Goal: Communication & Community: Answer question/provide support

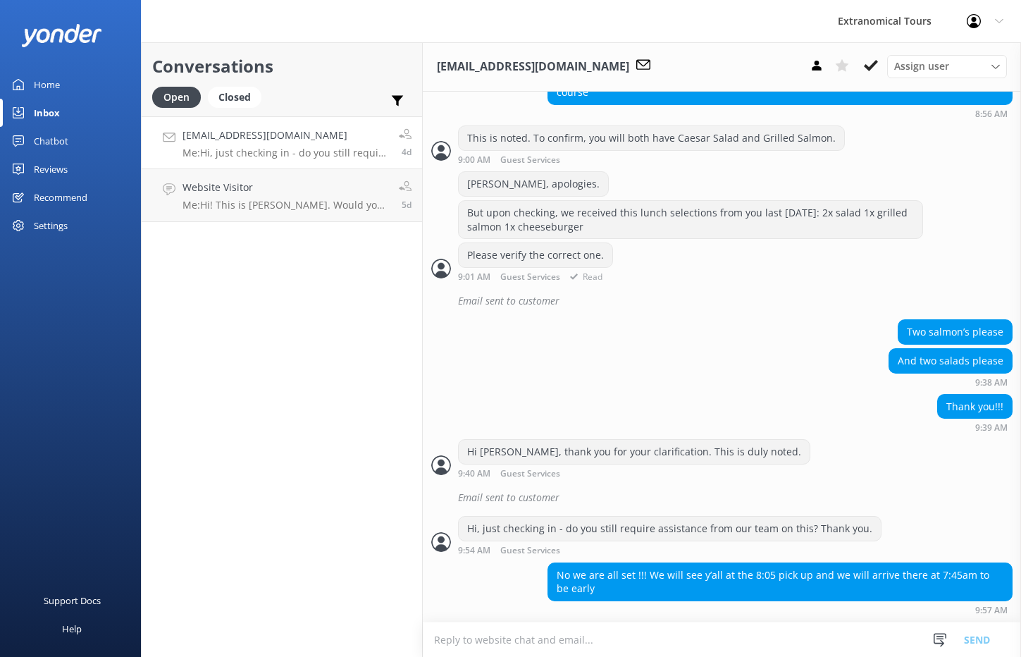
scroll to position [642, 0]
click at [338, 157] on p "Me: Hi, just checking in - do you still require assistance from our team on thi…" at bounding box center [286, 153] width 206 height 13
click at [563, 632] on textarea at bounding box center [722, 639] width 598 height 35
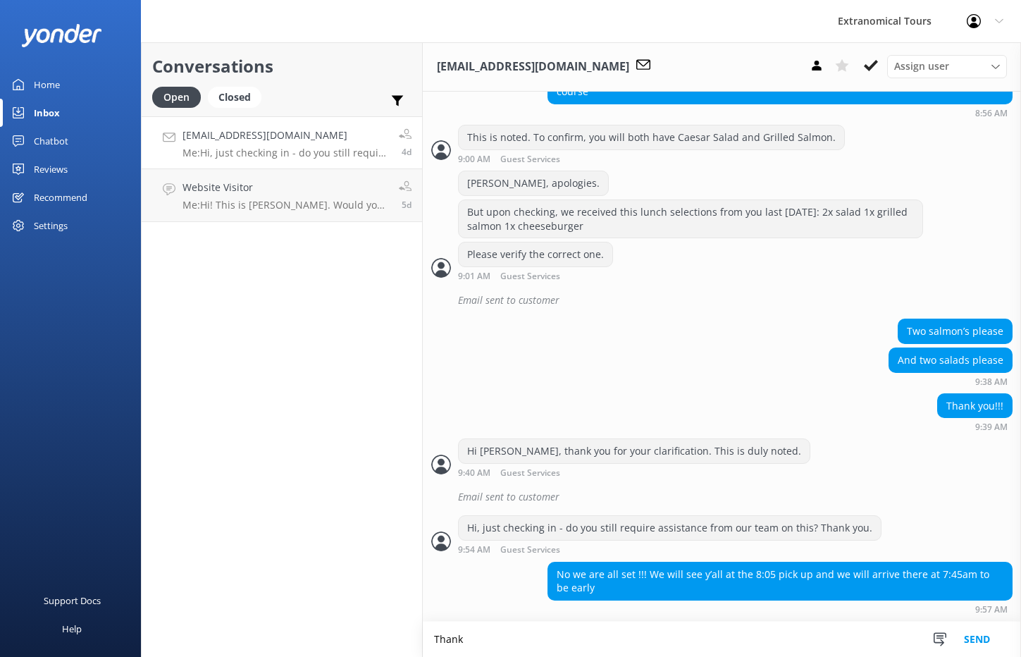
scroll to position [643, 0]
type textarea "Got it! Thank you for the update"
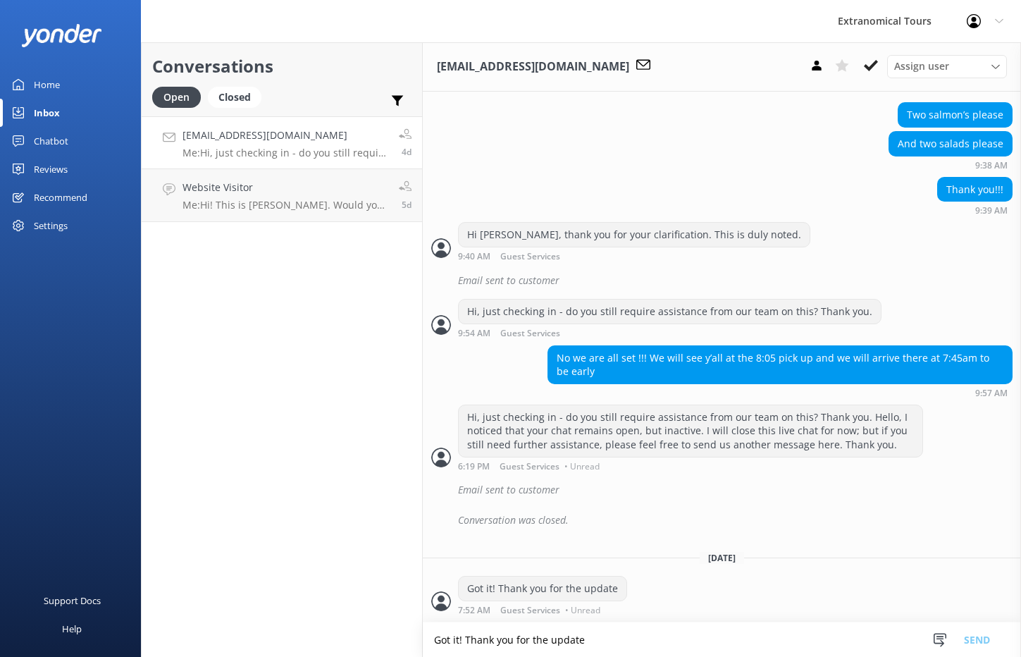
scroll to position [859, 0]
click at [312, 161] on link "ltomwatson1982@gmail.com Me: Hi, just checking in - do you still require assist…" at bounding box center [282, 142] width 281 height 53
click at [320, 148] on p "Me: Hi, just checking in - do you still require assistance from our team on thi…" at bounding box center [286, 153] width 206 height 13
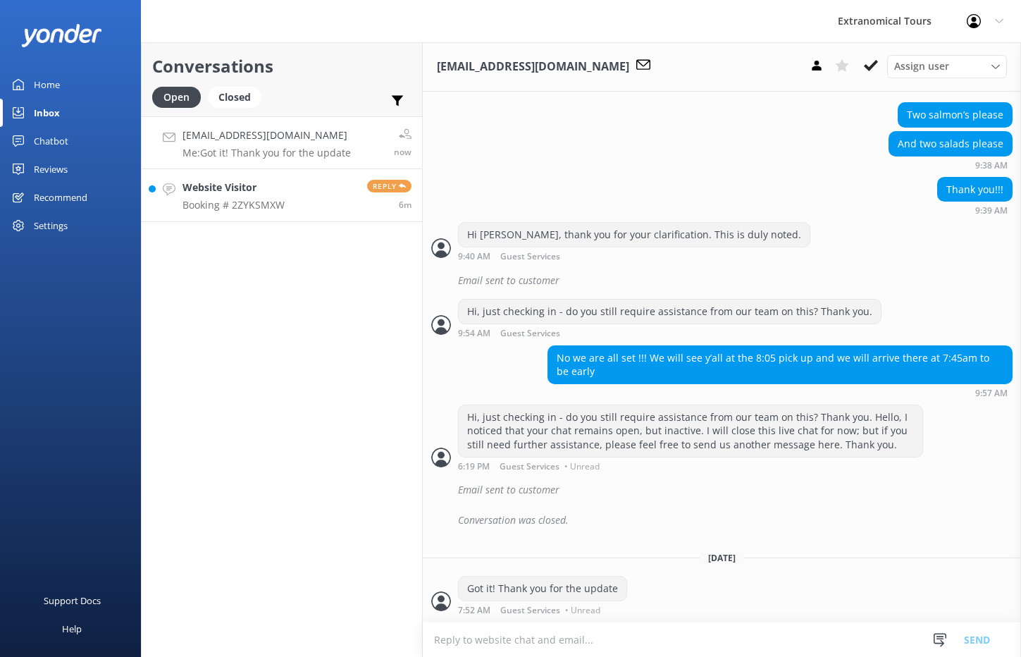
click at [299, 185] on link "Website Visitor Booking # 2ZYKSMXW Reply 6m" at bounding box center [282, 195] width 281 height 53
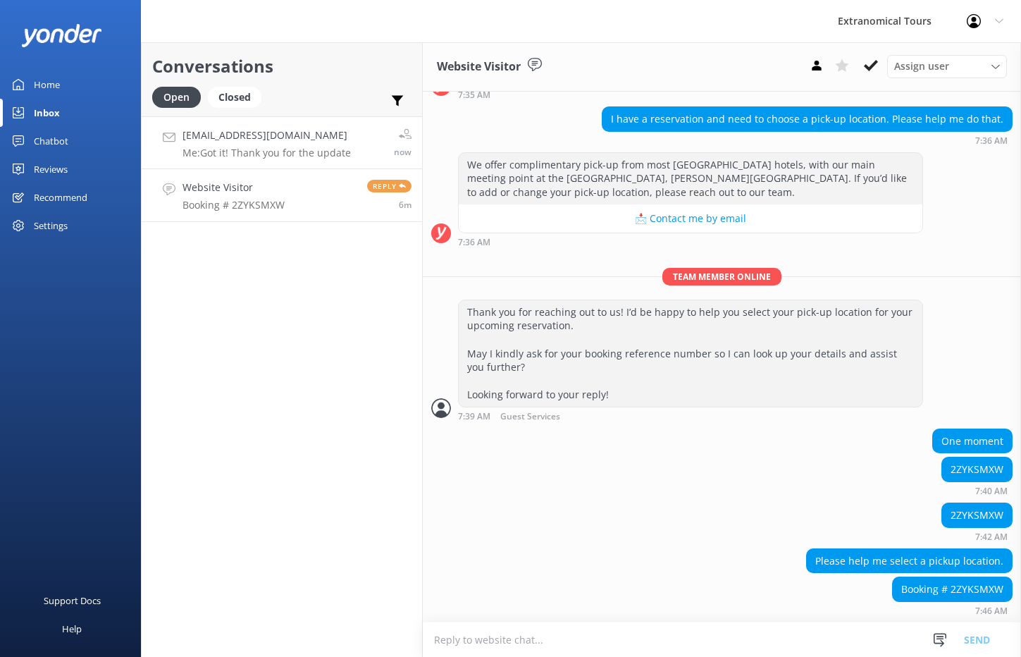
click at [293, 161] on link "[EMAIL_ADDRESS][DOMAIN_NAME] Me: Got it! Thank you for the update now" at bounding box center [282, 142] width 281 height 53
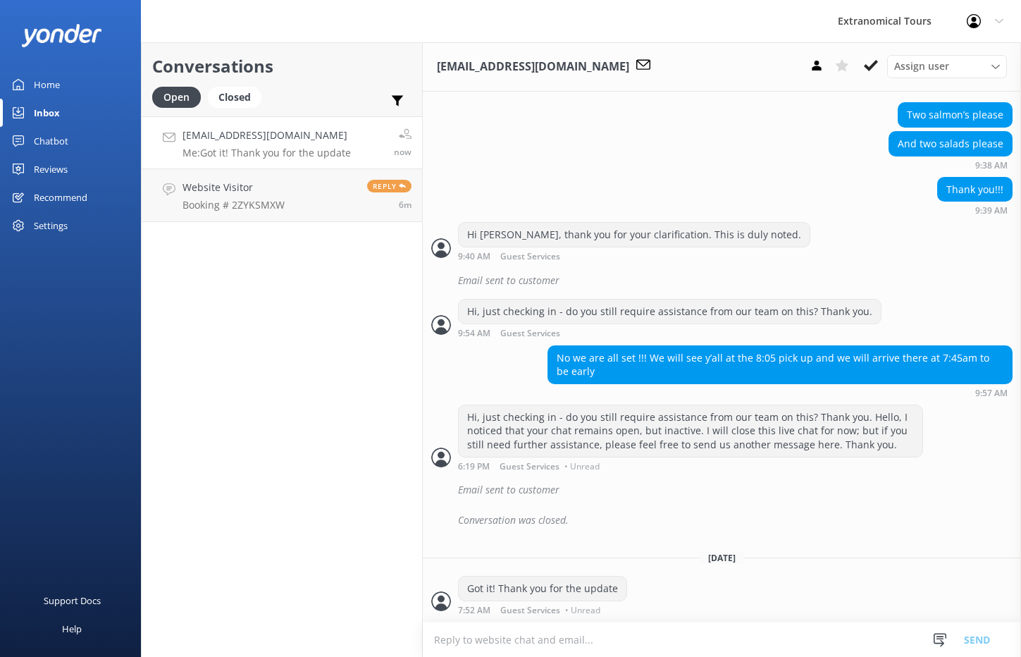
scroll to position [859, 0]
click at [873, 68] on icon at bounding box center [871, 66] width 14 height 14
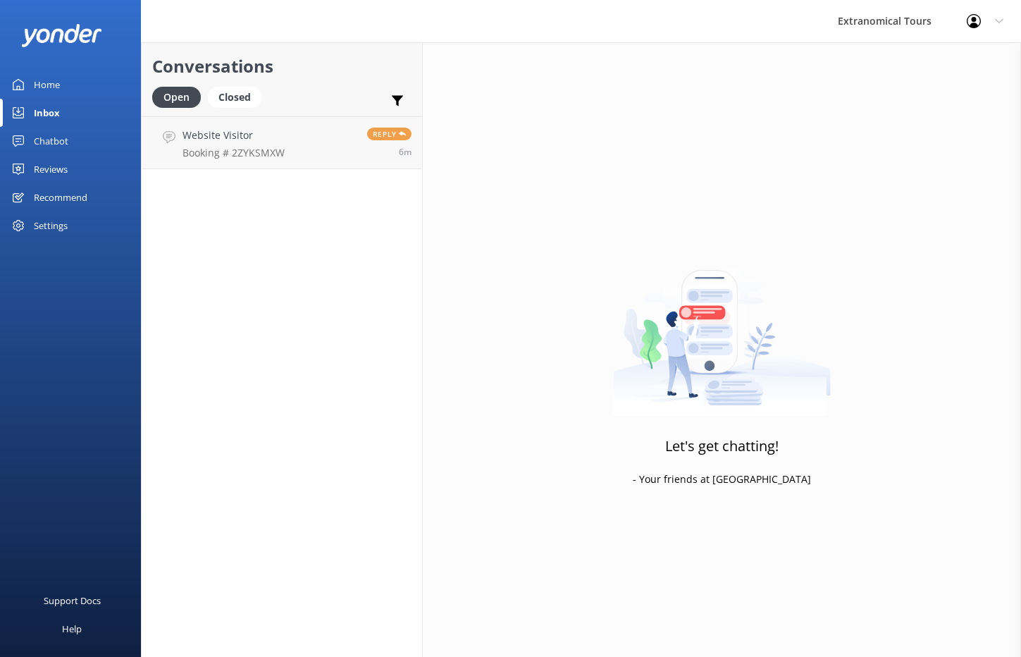
click at [285, 202] on div "Conversations Open Closed Important Assigned to me Unassigned Website Visitor B…" at bounding box center [282, 349] width 282 height 615
click at [305, 149] on link "Website Visitor Booking # 2ZYKSMXW Reply 6m" at bounding box center [282, 142] width 281 height 53
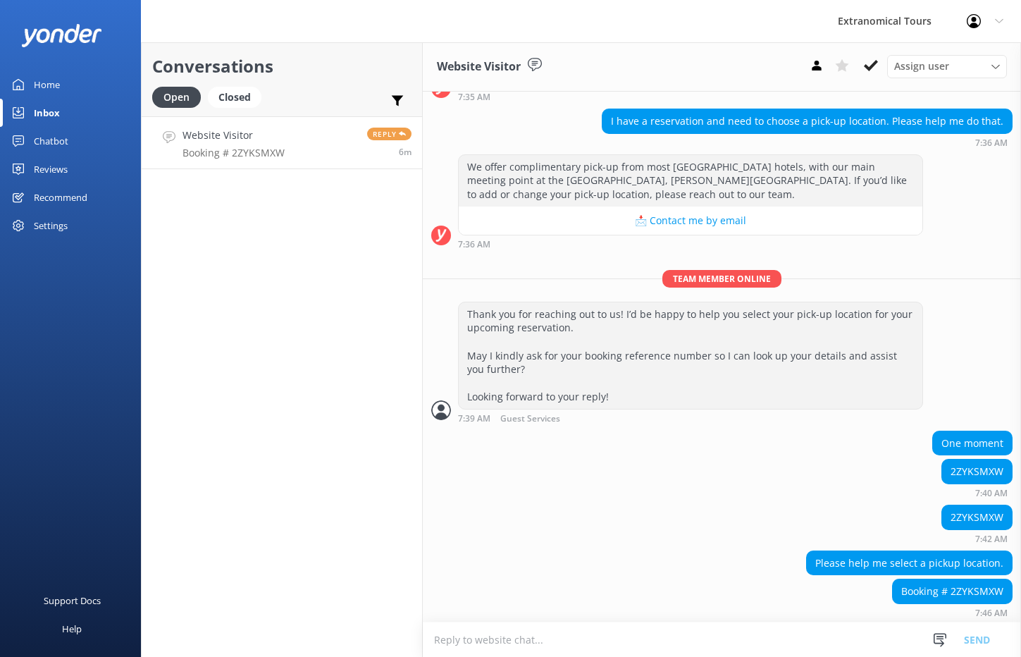
scroll to position [126, 0]
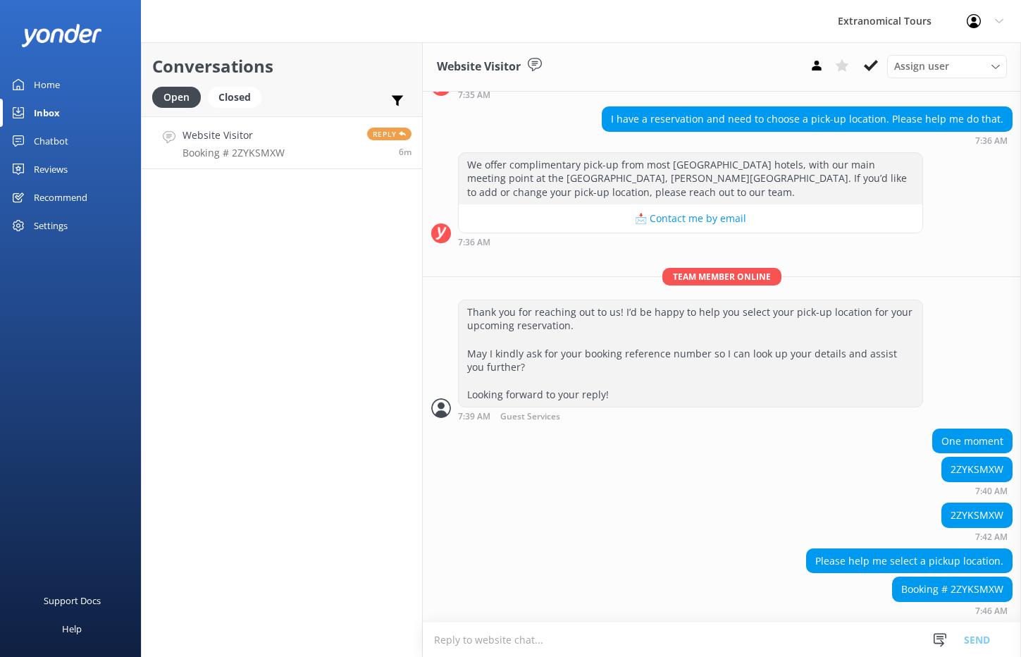
click at [974, 467] on div "2ZYKSMXW" at bounding box center [977, 469] width 70 height 24
copy div "2ZYKSMXW"
click at [455, 647] on textarea at bounding box center [722, 639] width 598 height 35
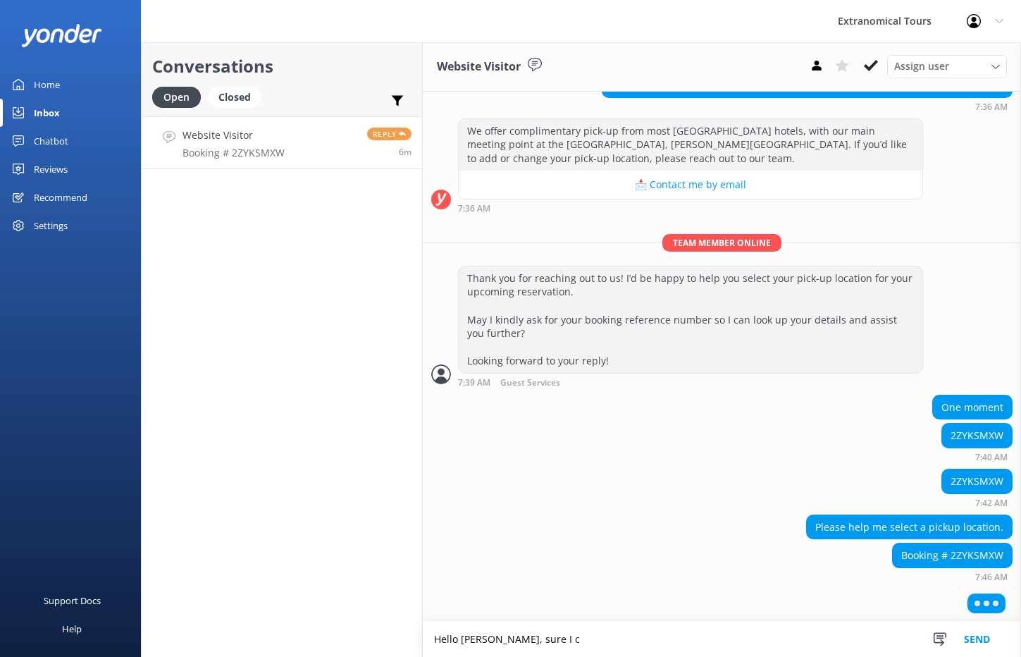
scroll to position [127, 0]
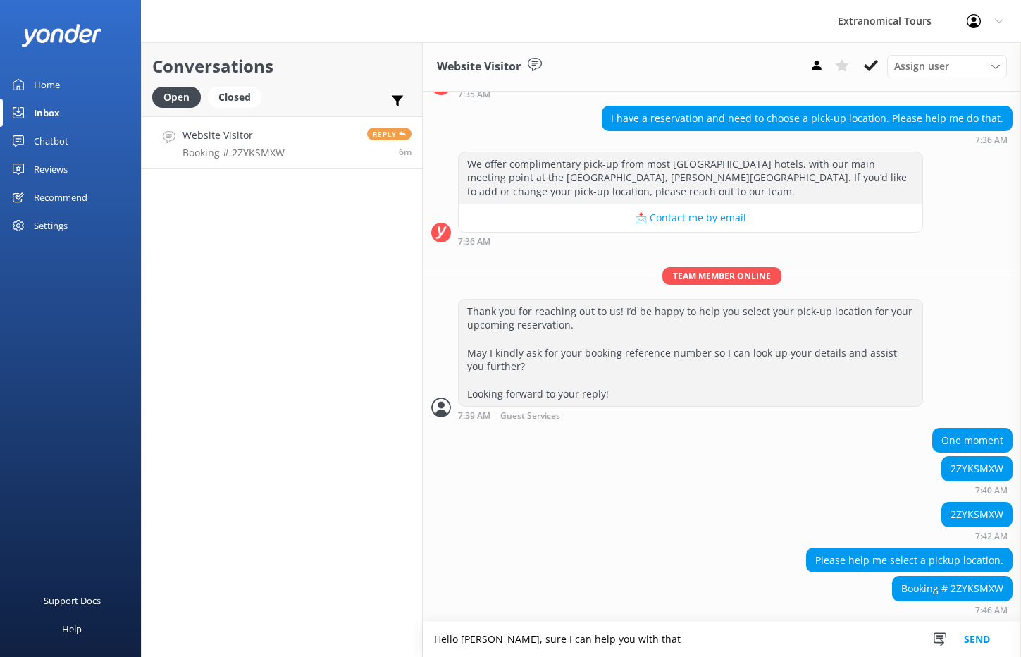
type textarea "Hello [PERSON_NAME], sure I can help you with that"
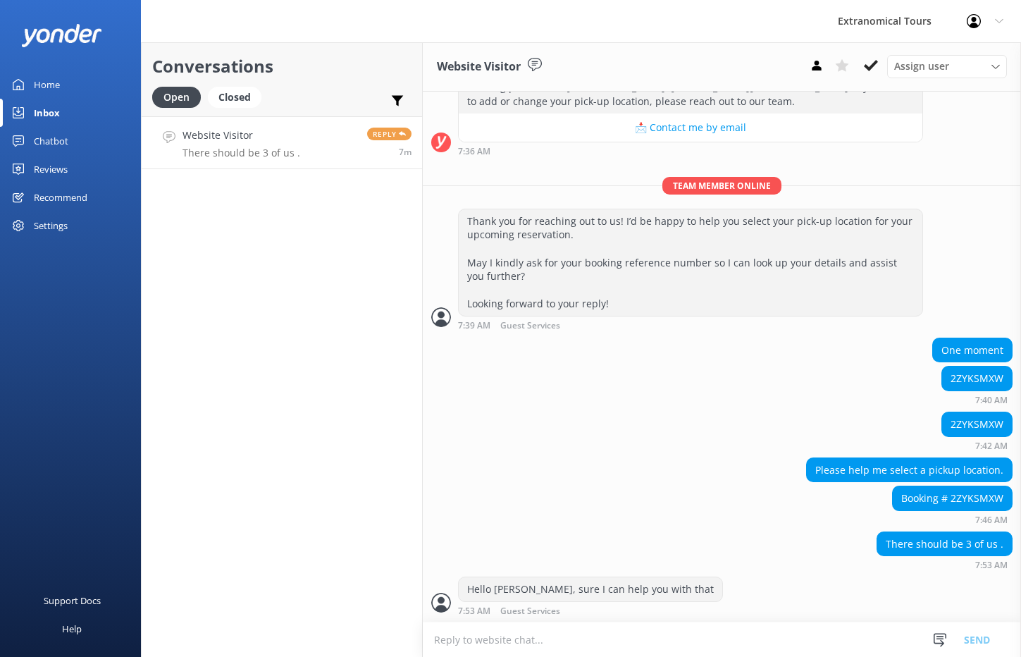
scroll to position [218, 0]
click at [534, 640] on textarea at bounding box center [722, 639] width 598 height 35
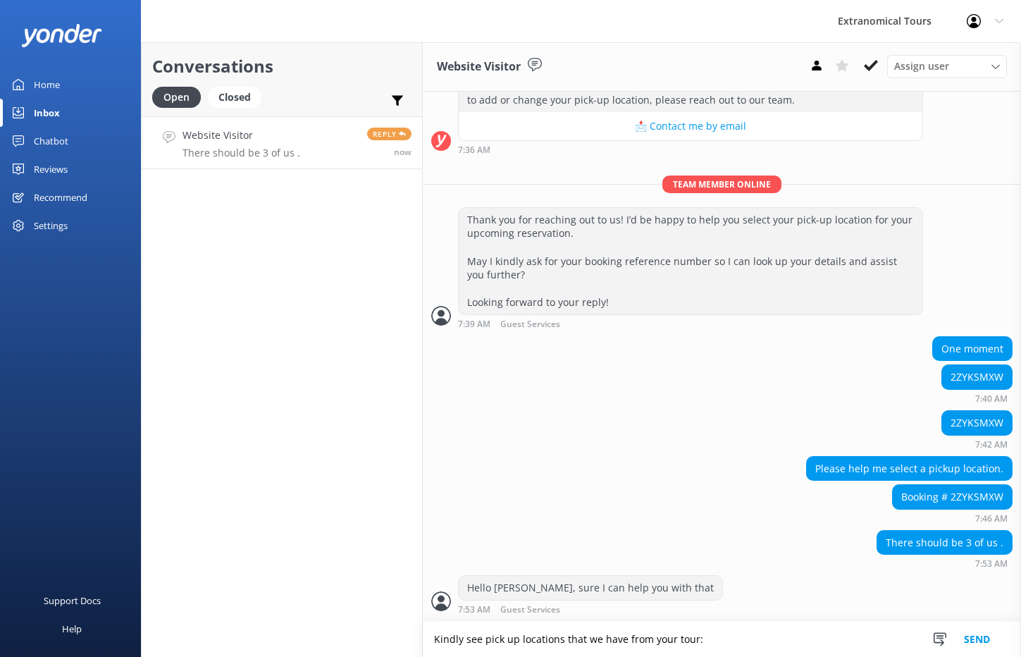
type textarea "Kindly see pick up locations that we have from your tour:"
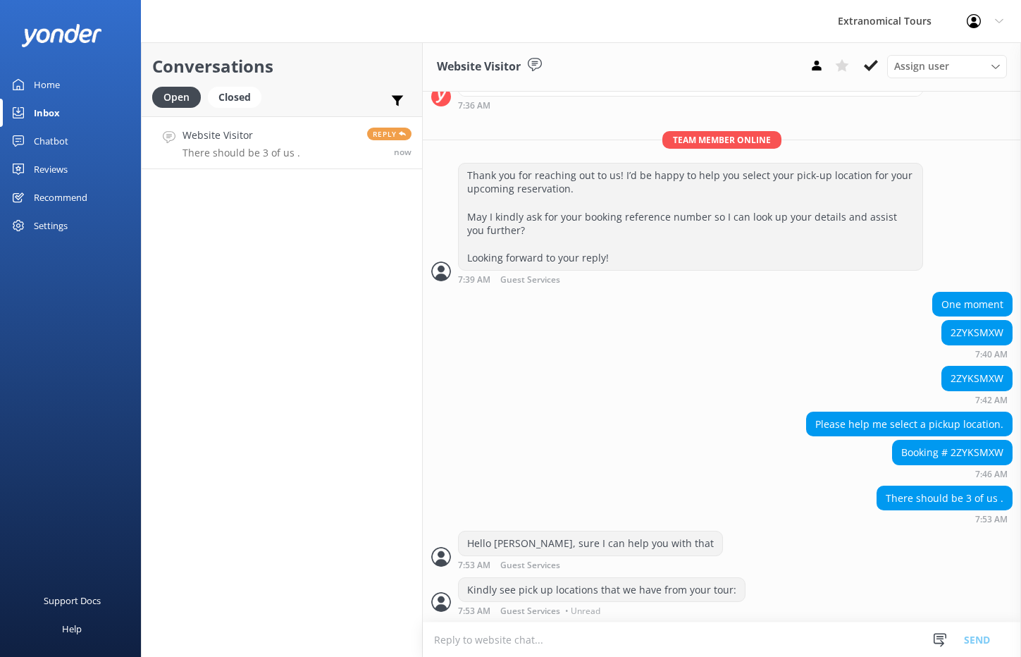
scroll to position [246, 0]
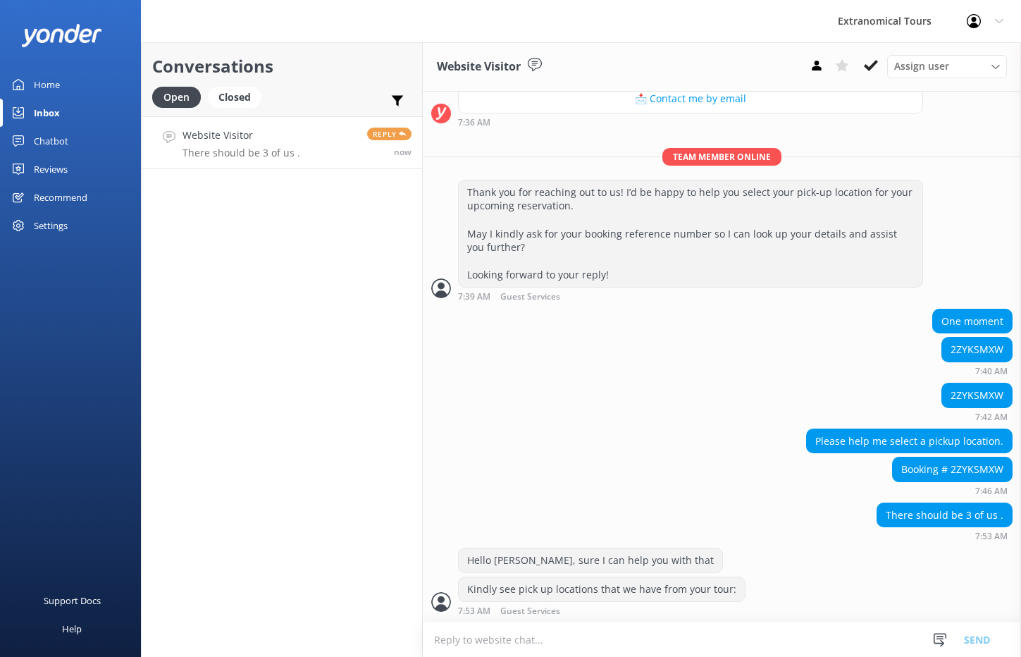
click at [565, 648] on textarea at bounding box center [722, 639] width 598 height 35
paste textarea "Redwoods and Wine Country Tour Pick Ups [GEOGRAPHIC_DATA] [GEOGRAPHIC_DATA] [GE…"
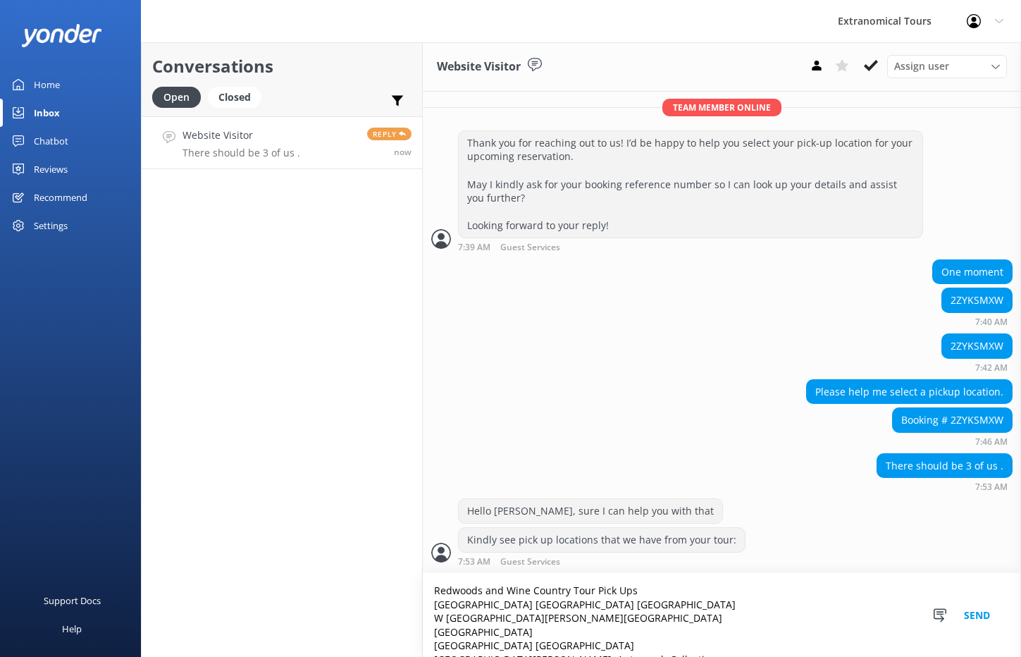
scroll to position [0, 0]
click at [652, 585] on textarea "Redwoods and Wine Country Tour Pick Ups [GEOGRAPHIC_DATA] [GEOGRAPHIC_DATA] [GE…" at bounding box center [722, 615] width 598 height 84
type textarea "Redwoods and Wine Country Tour Pick Ups: [GEOGRAPHIC_DATA] [GEOGRAPHIC_DATA] [G…"
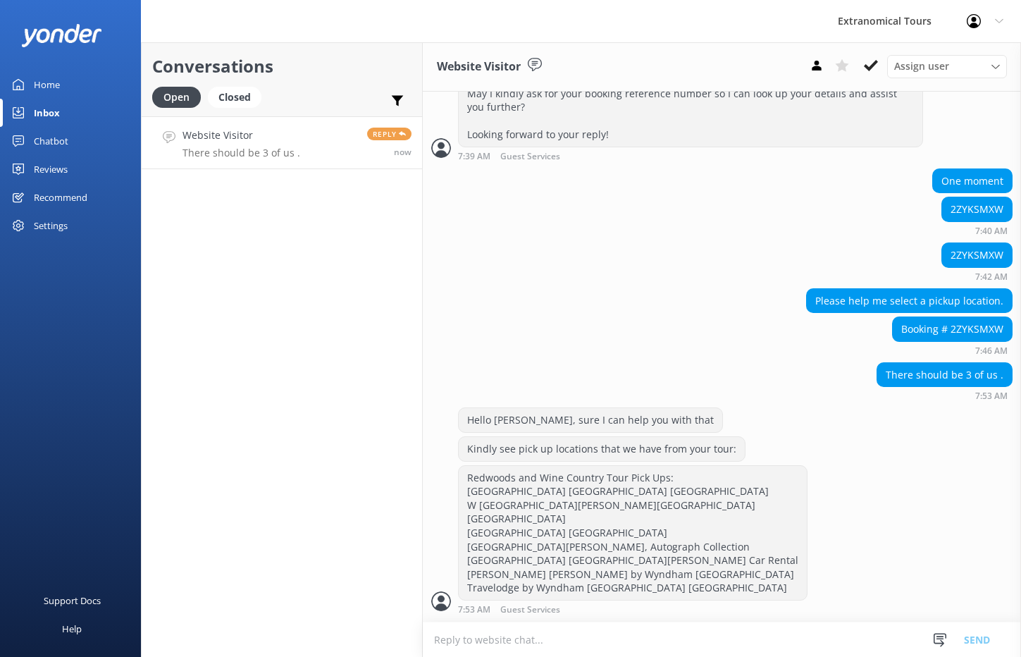
scroll to position [441, 0]
click at [531, 643] on textarea at bounding box center [722, 639] width 598 height 35
click at [973, 317] on div "Booking # 2ZYKSMXW" at bounding box center [952, 329] width 119 height 24
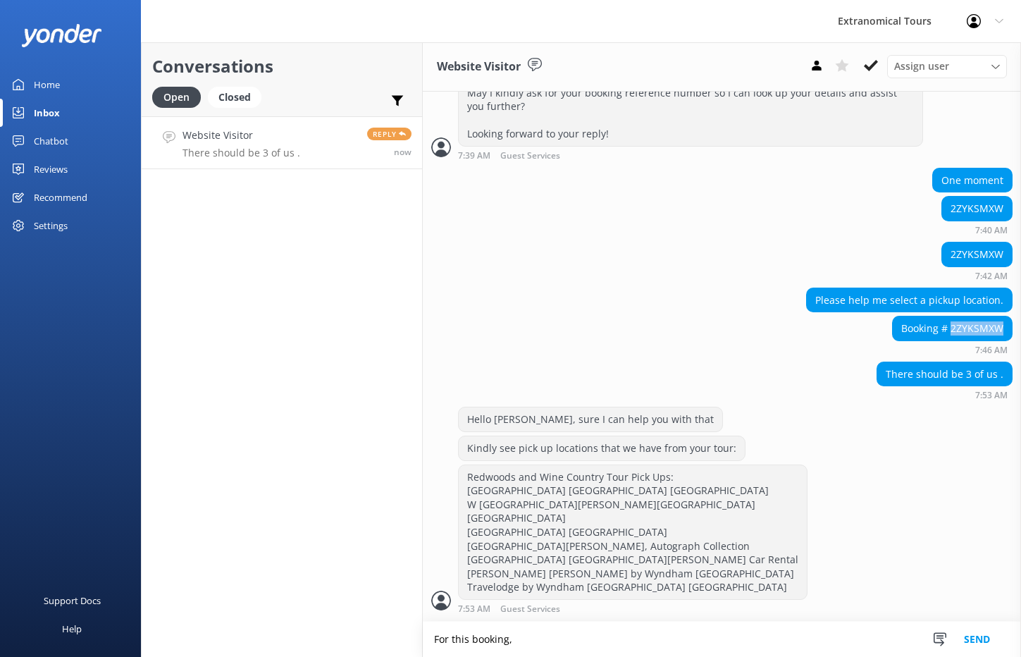
click at [973, 317] on div "Booking # 2ZYKSMXW" at bounding box center [952, 329] width 119 height 24
copy div "2ZYKSMXW"
click at [658, 641] on textarea "For this booking," at bounding box center [722, 639] width 598 height 35
paste textarea "2ZYKSMXW"
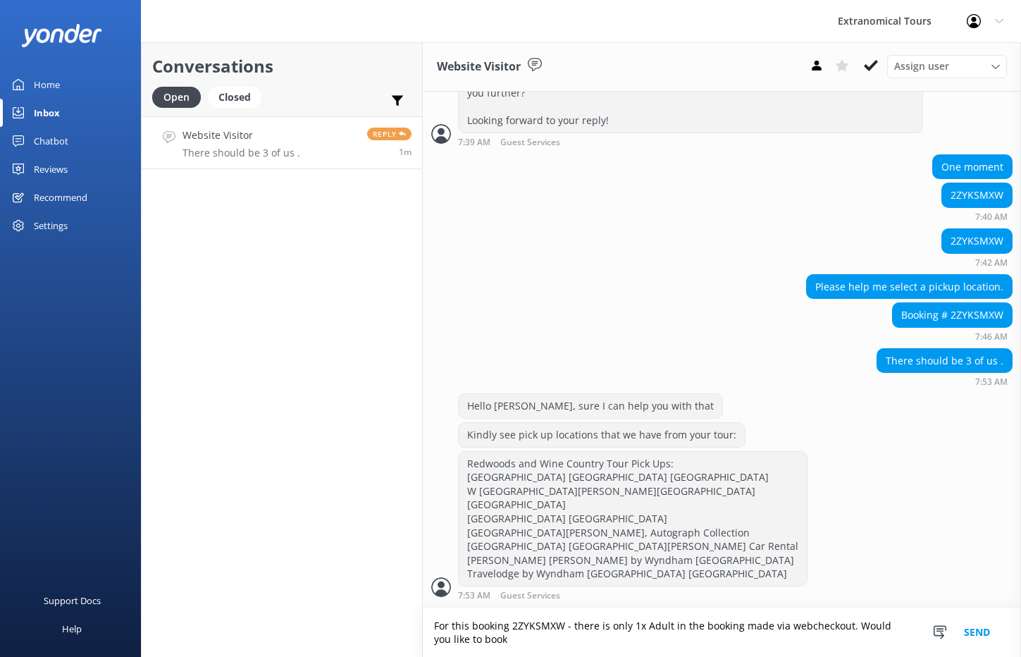
scroll to position [455, 0]
type textarea "For this booking 2ZYKSMXW - there is only 1x Adult in the booking made via webc…"
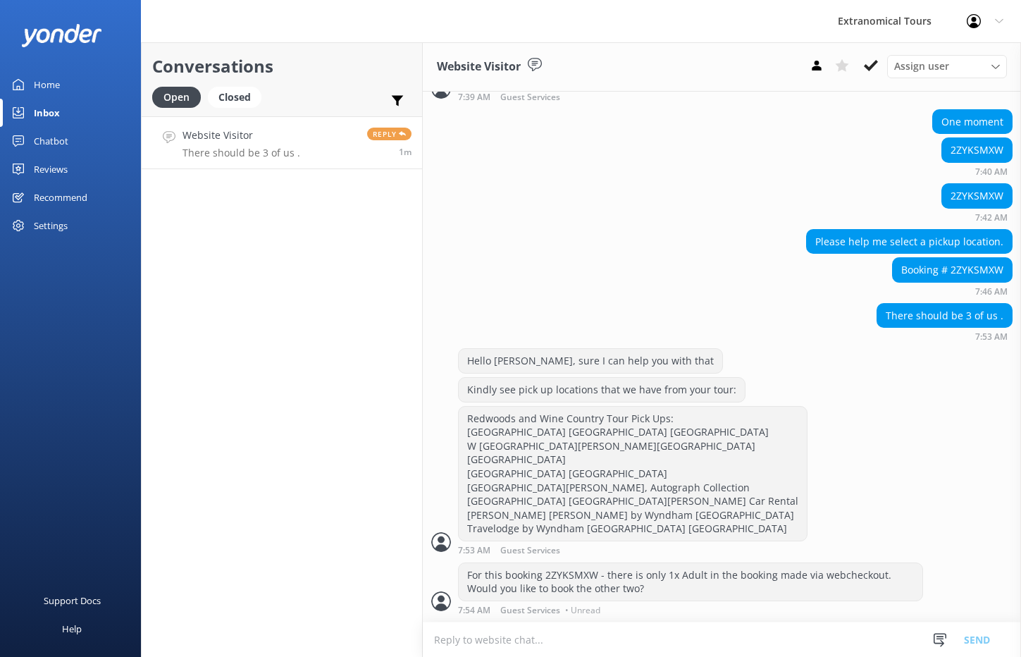
scroll to position [0, 0]
click at [649, 638] on textarea at bounding box center [722, 639] width 598 height 35
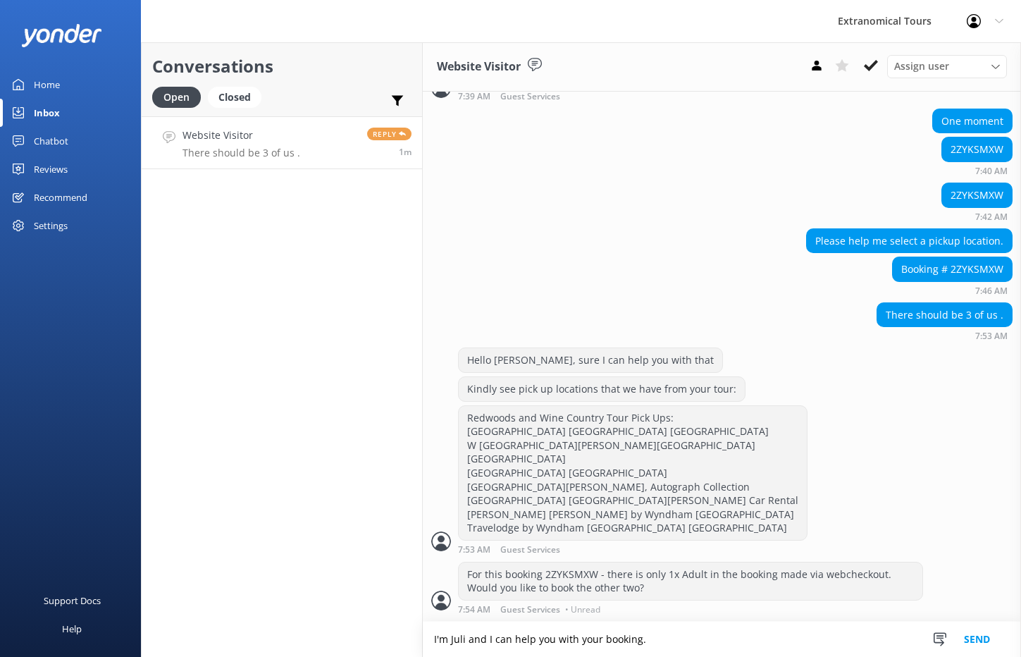
type textarea "I'm Juli and I can help you with your booking."
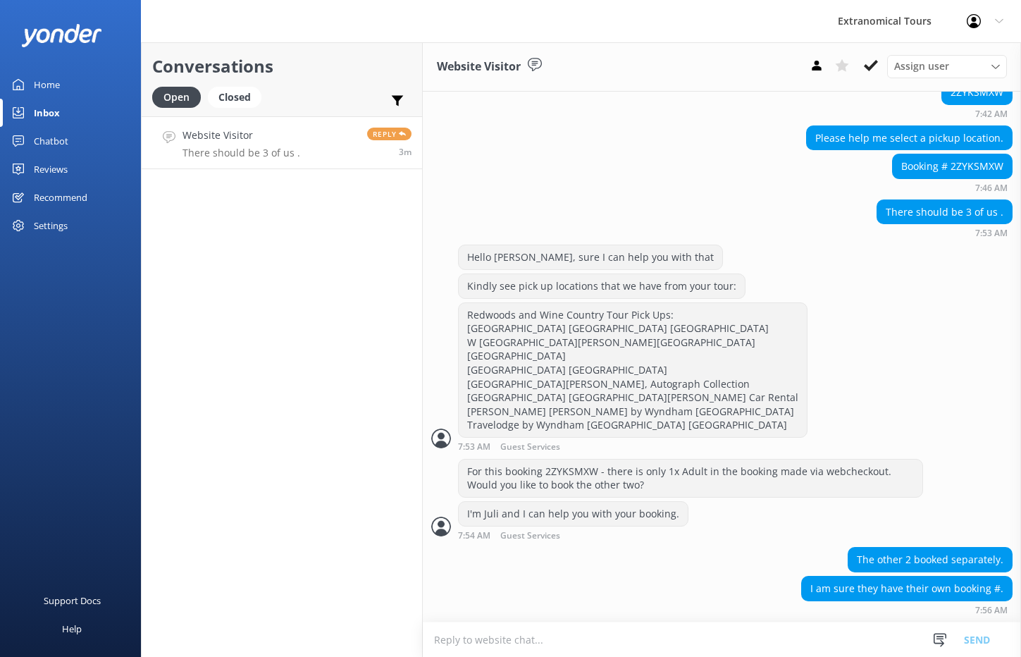
scroll to position [603, 0]
click at [470, 633] on textarea at bounding box center [722, 639] width 598 height 35
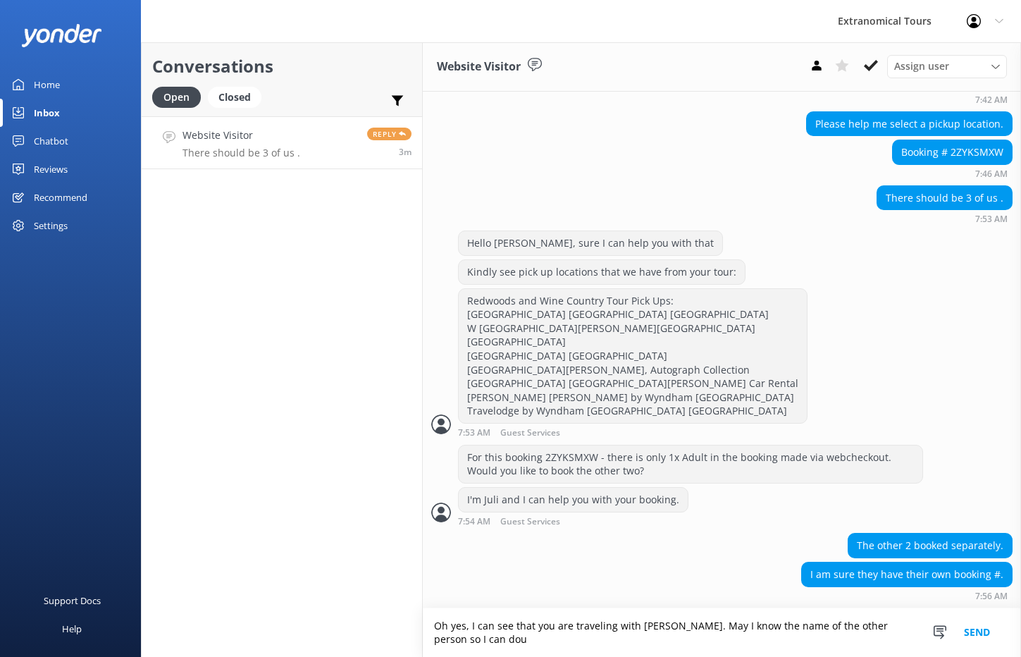
scroll to position [618, 0]
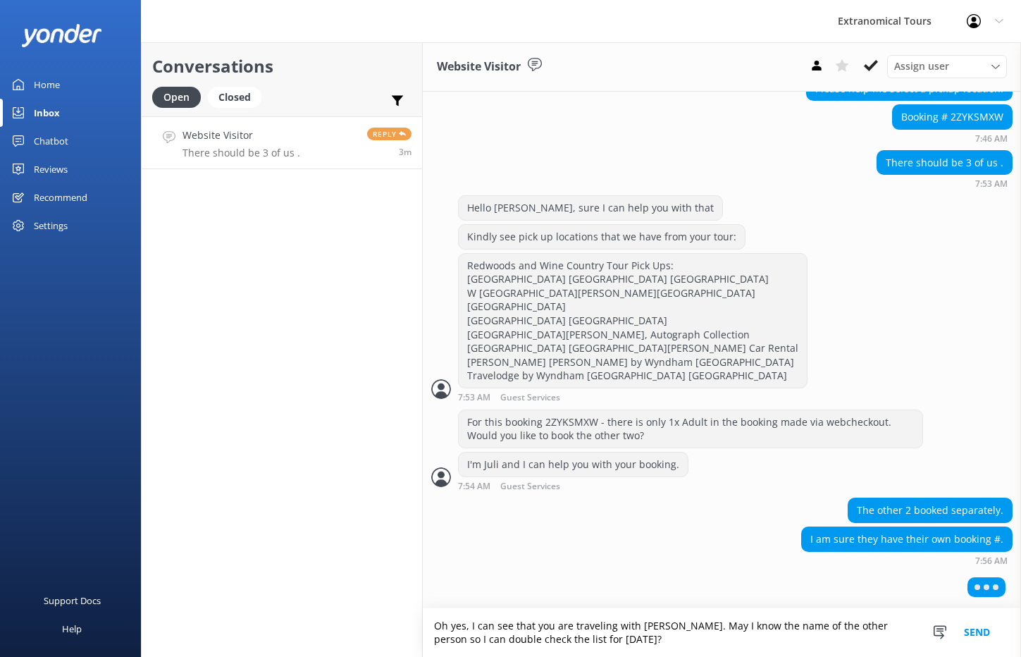
type textarea "Oh yes, I can see that you are traveling with [PERSON_NAME]. May I know the nam…"
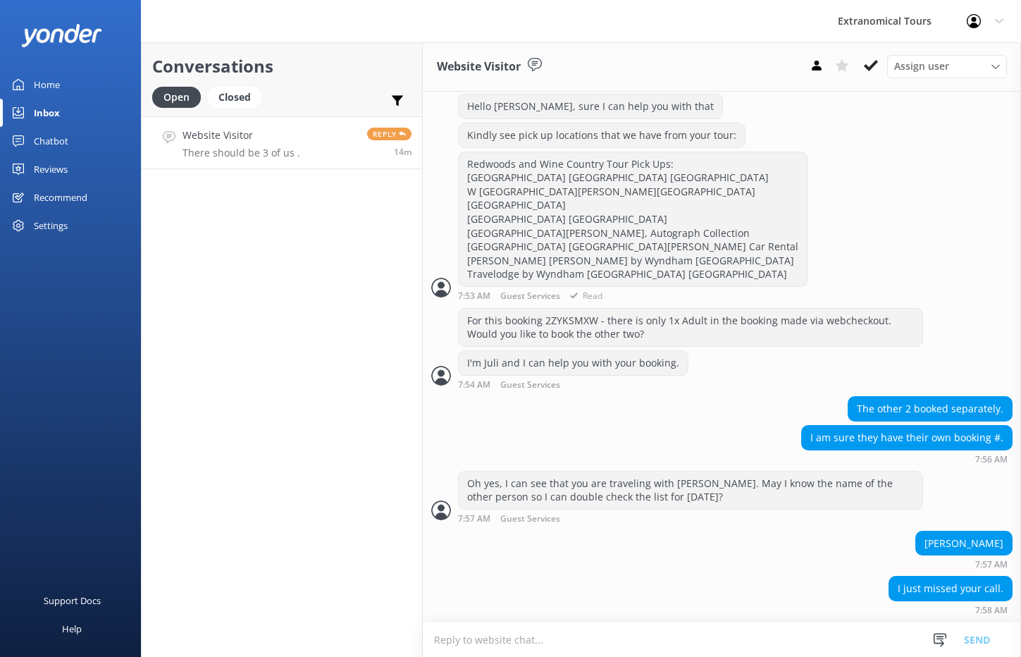
scroll to position [754, 0]
click at [866, 65] on use at bounding box center [871, 65] width 14 height 11
